Goal: Task Accomplishment & Management: Use online tool/utility

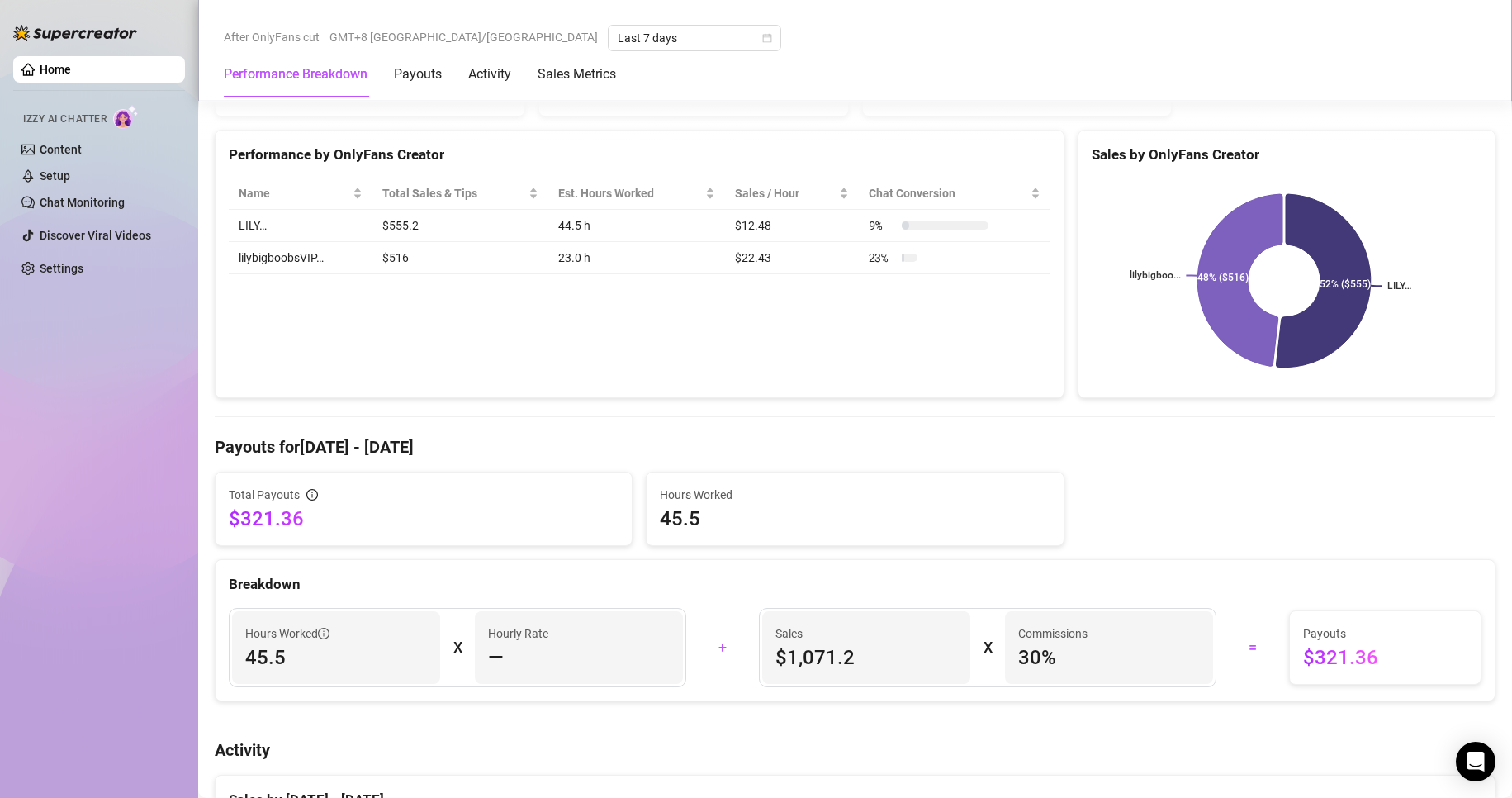
scroll to position [79, 0]
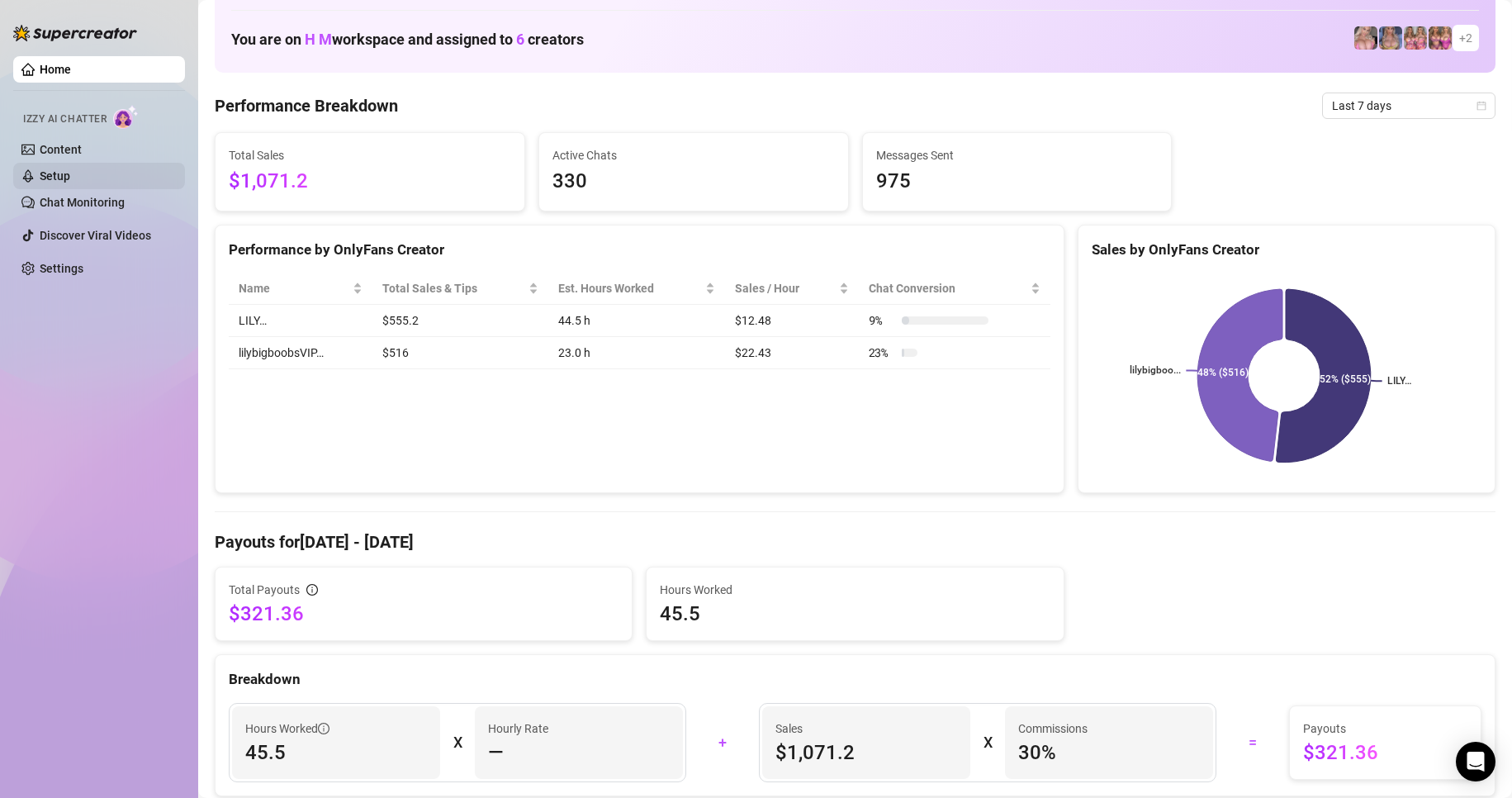
click at [70, 183] on link "Setup" at bounding box center [55, 175] width 31 height 13
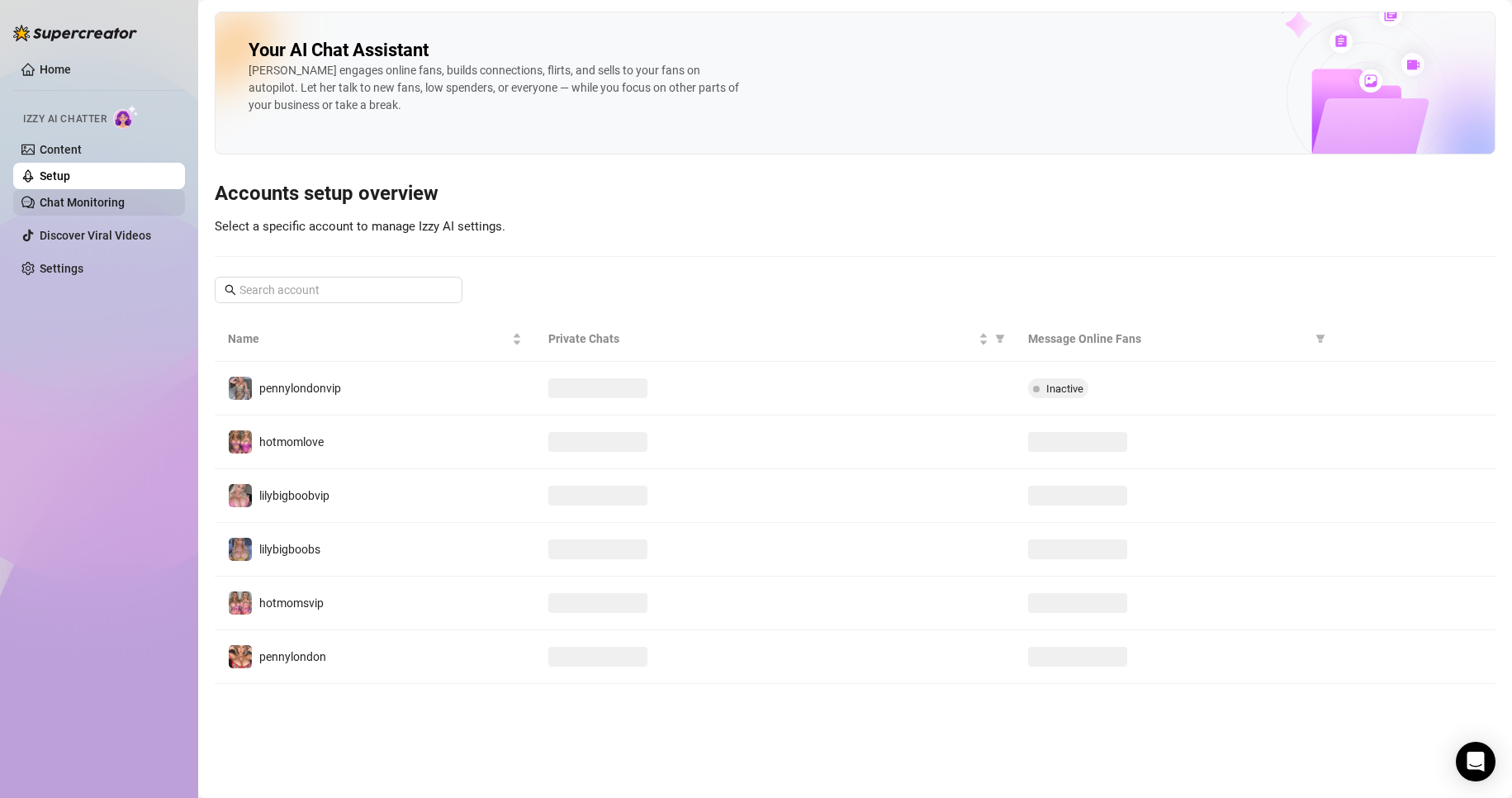
click at [96, 197] on link "Chat Monitoring" at bounding box center [82, 201] width 85 height 13
